Goal: Information Seeking & Learning: Learn about a topic

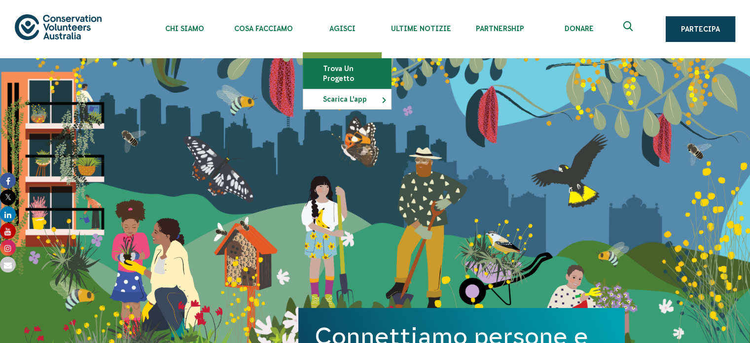
click at [362, 67] on link "Trova un progetto" at bounding box center [347, 74] width 88 height 30
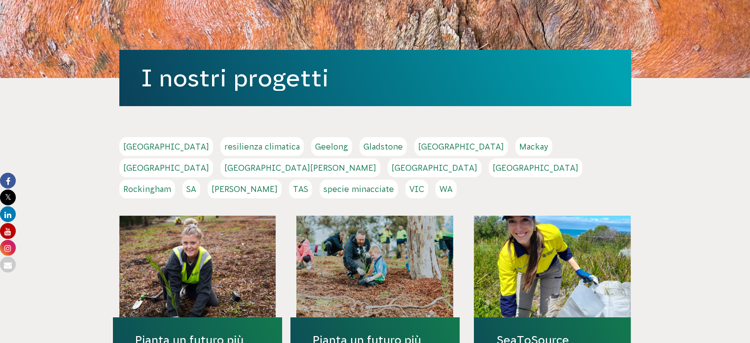
scroll to position [108, 0]
click at [394, 184] on font "specie minacciate" at bounding box center [358, 188] width 70 height 9
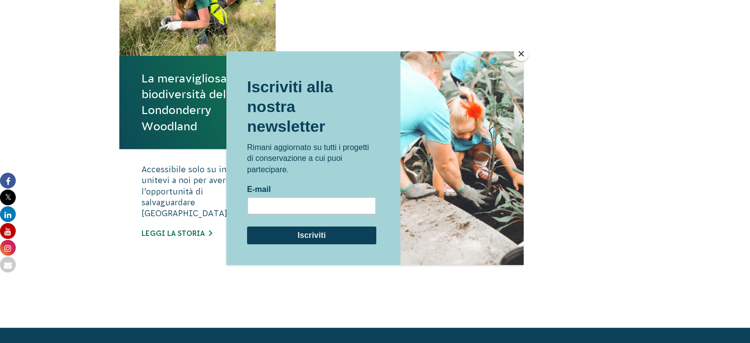
scroll to position [425, 0]
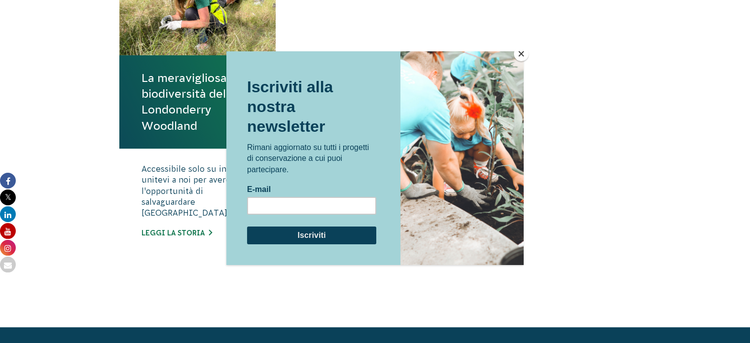
click at [521, 55] on button "Vicino" at bounding box center [521, 53] width 15 height 15
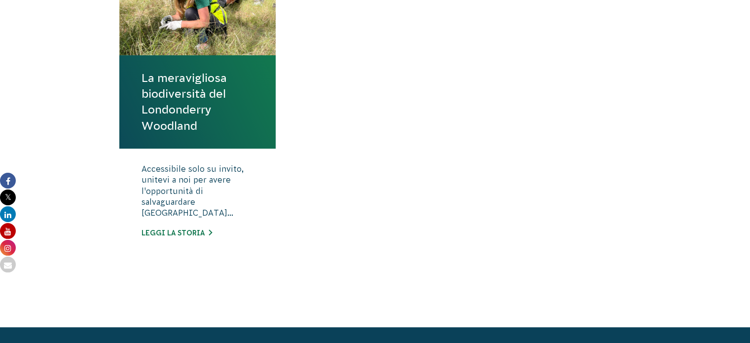
scroll to position [347, 0]
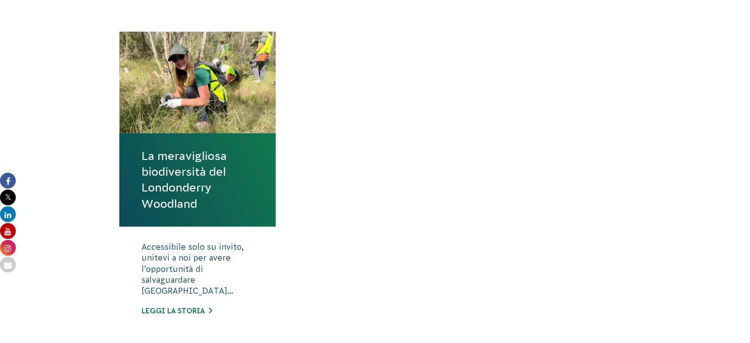
click at [211, 124] on div at bounding box center [197, 83] width 157 height 102
click at [187, 307] on font "Leggi la storia" at bounding box center [172, 311] width 63 height 8
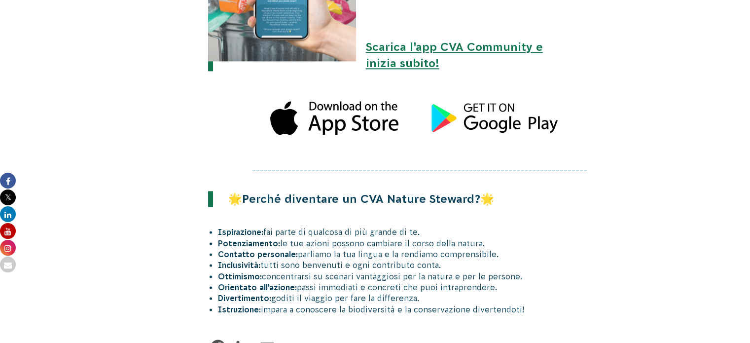
scroll to position [1340, 0]
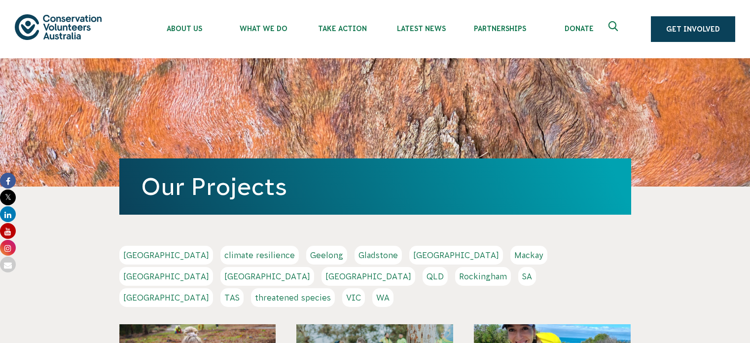
scroll to position [108, 0]
